Goal: Transaction & Acquisition: Purchase product/service

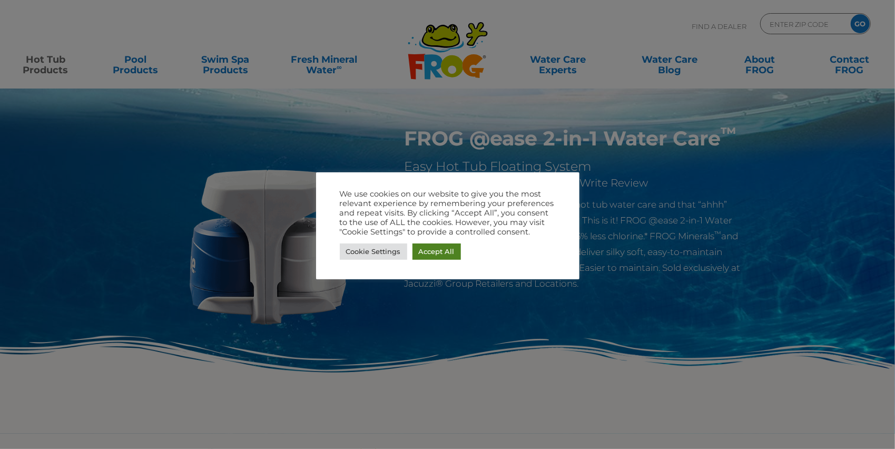
click at [432, 251] on link "Accept All" at bounding box center [436, 251] width 48 height 16
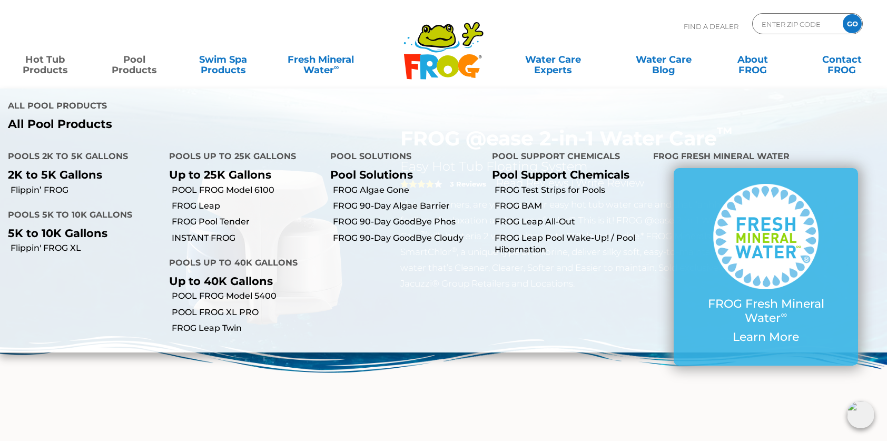
click at [117, 59] on link "Pool Products" at bounding box center [135, 59] width 70 height 21
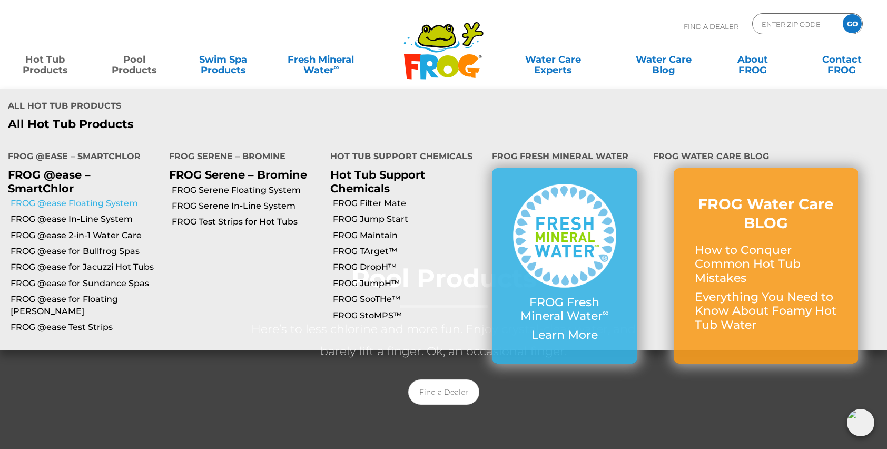
click at [64, 197] on link "FROG @ease Floating System" at bounding box center [86, 203] width 151 height 12
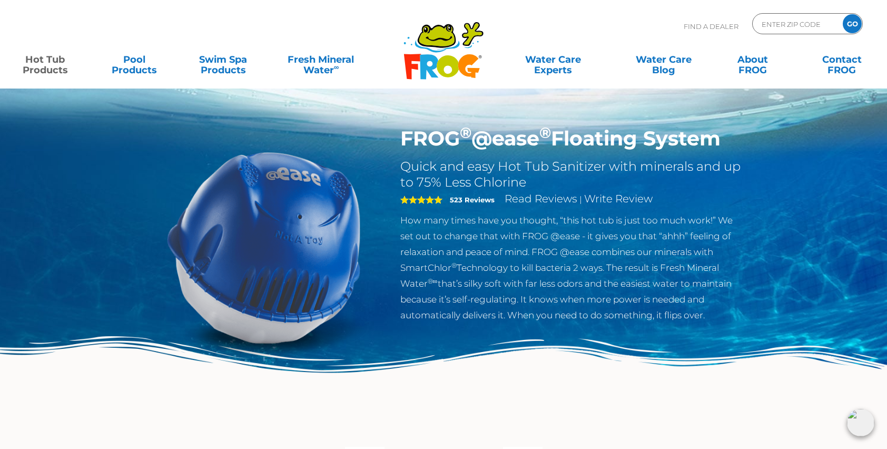
click at [320, 366] on img at bounding box center [263, 246] width 241 height 241
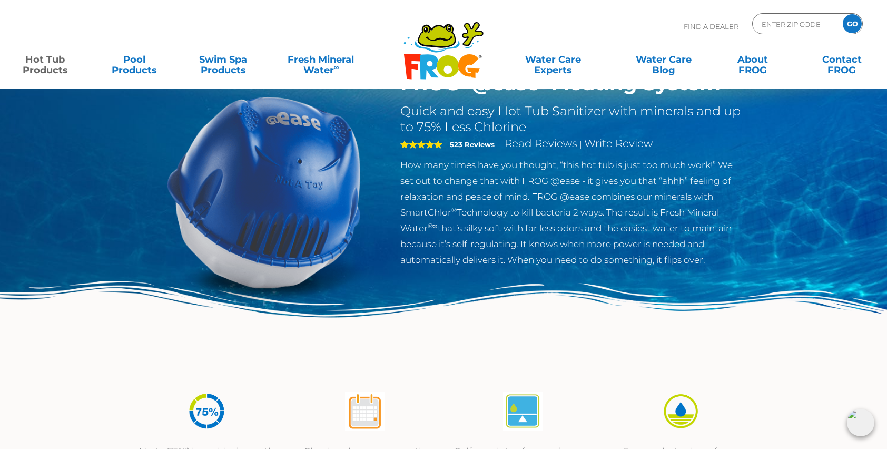
scroll to position [53, 0]
